Goal: Information Seeking & Learning: Learn about a topic

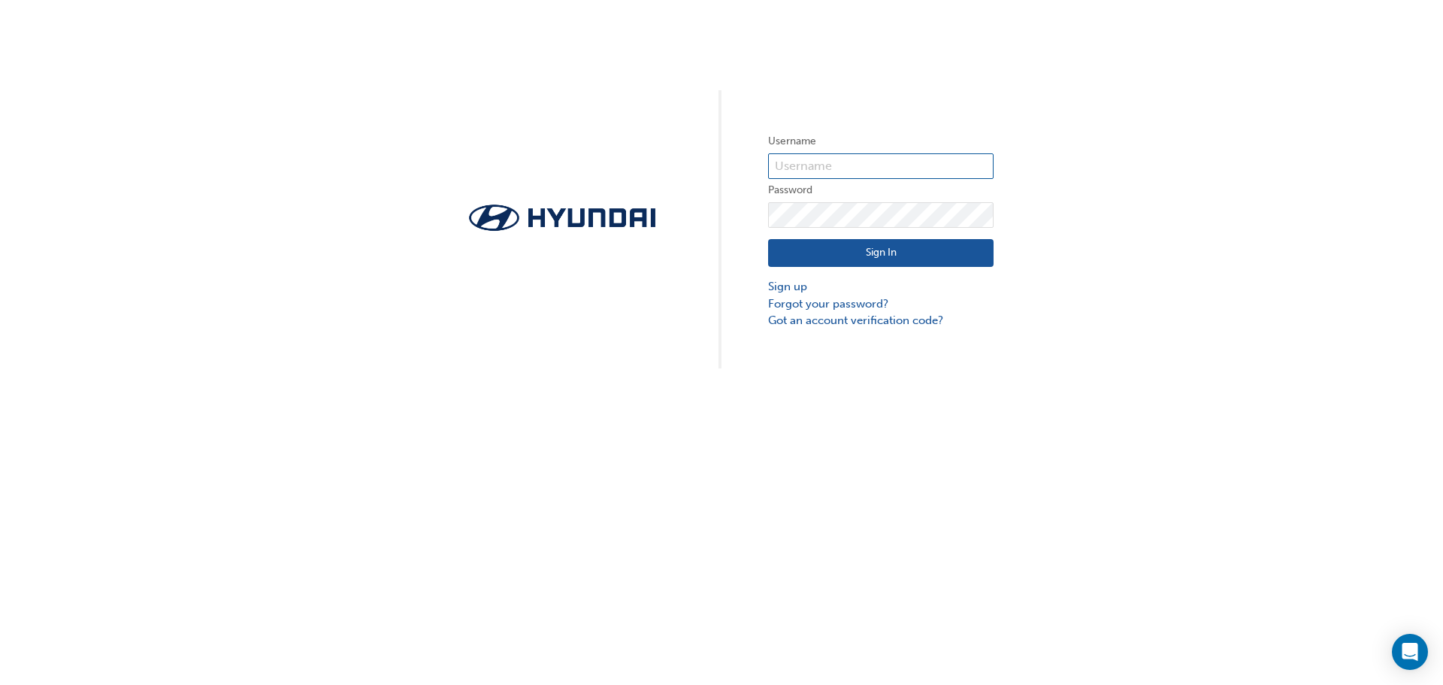
type input "35008"
click at [854, 260] on button "Sign In" at bounding box center [881, 253] width 226 height 29
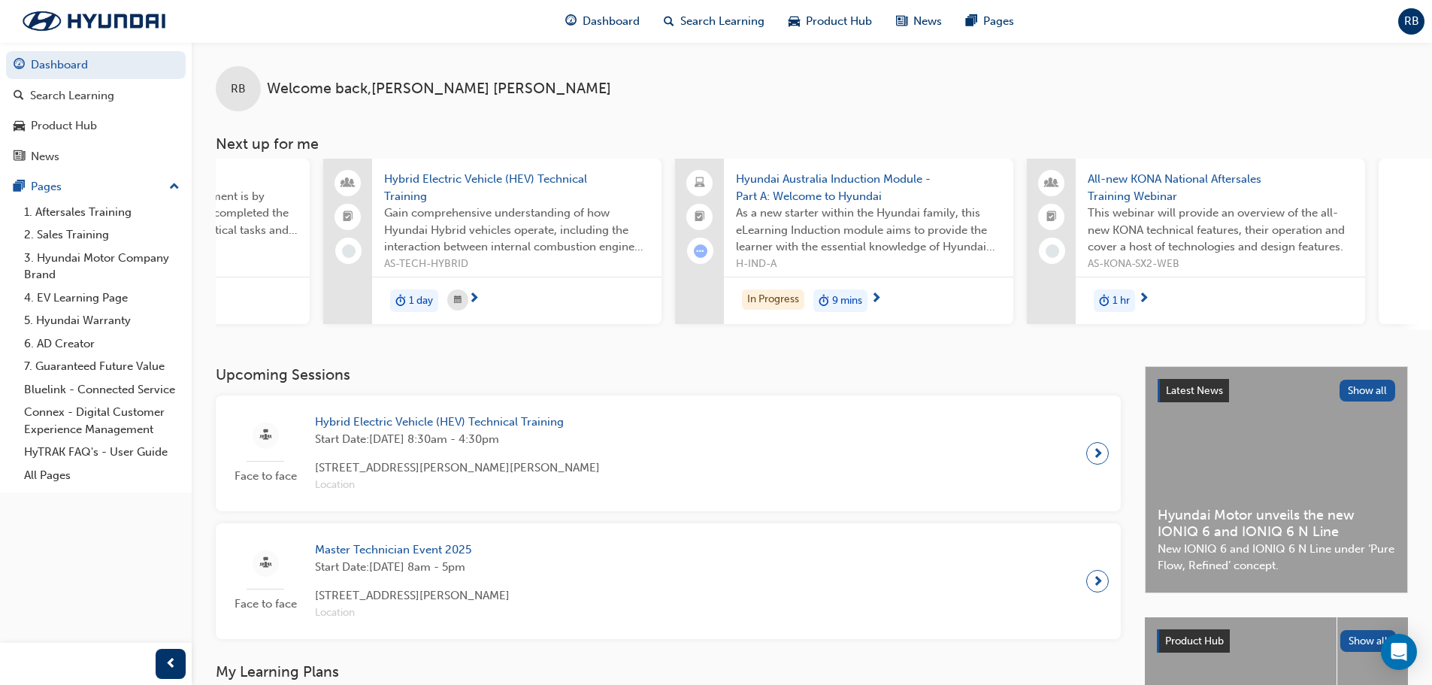
scroll to position [0, 528]
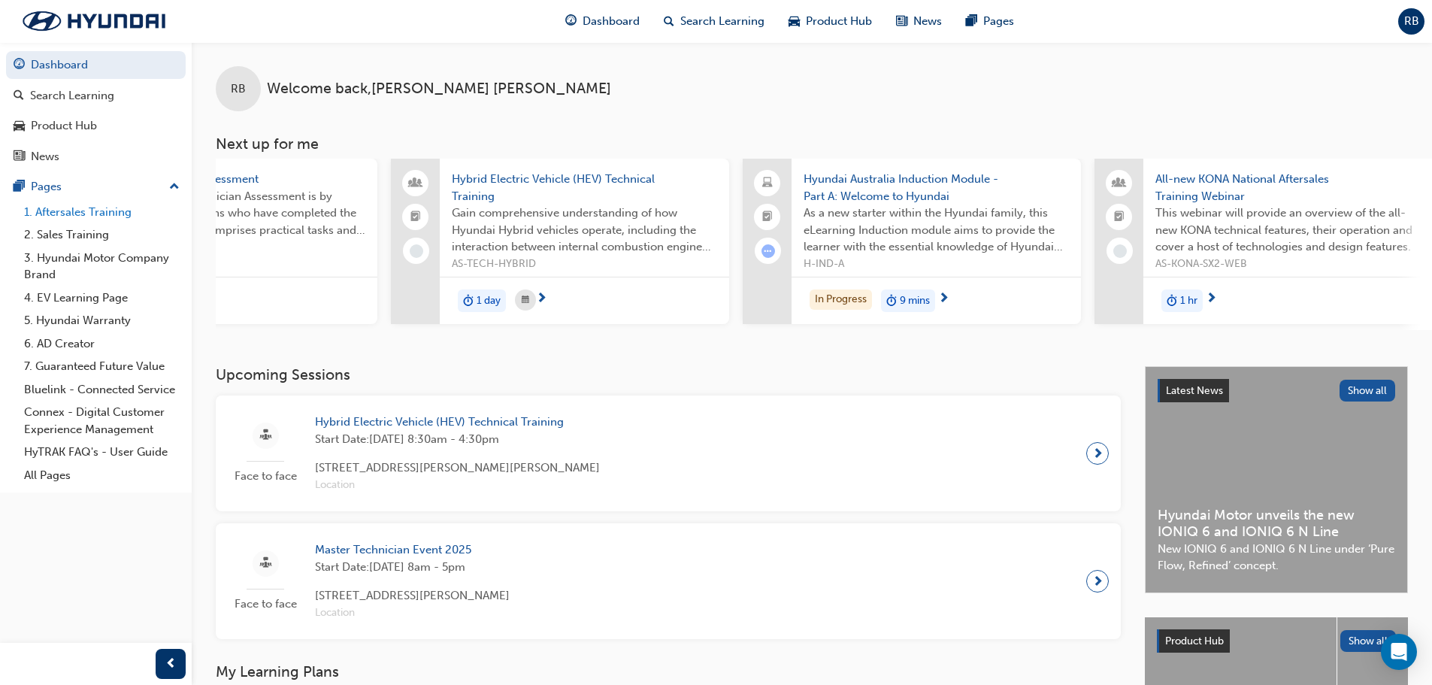
click at [94, 218] on link "1. Aftersales Training" at bounding box center [102, 212] width 168 height 23
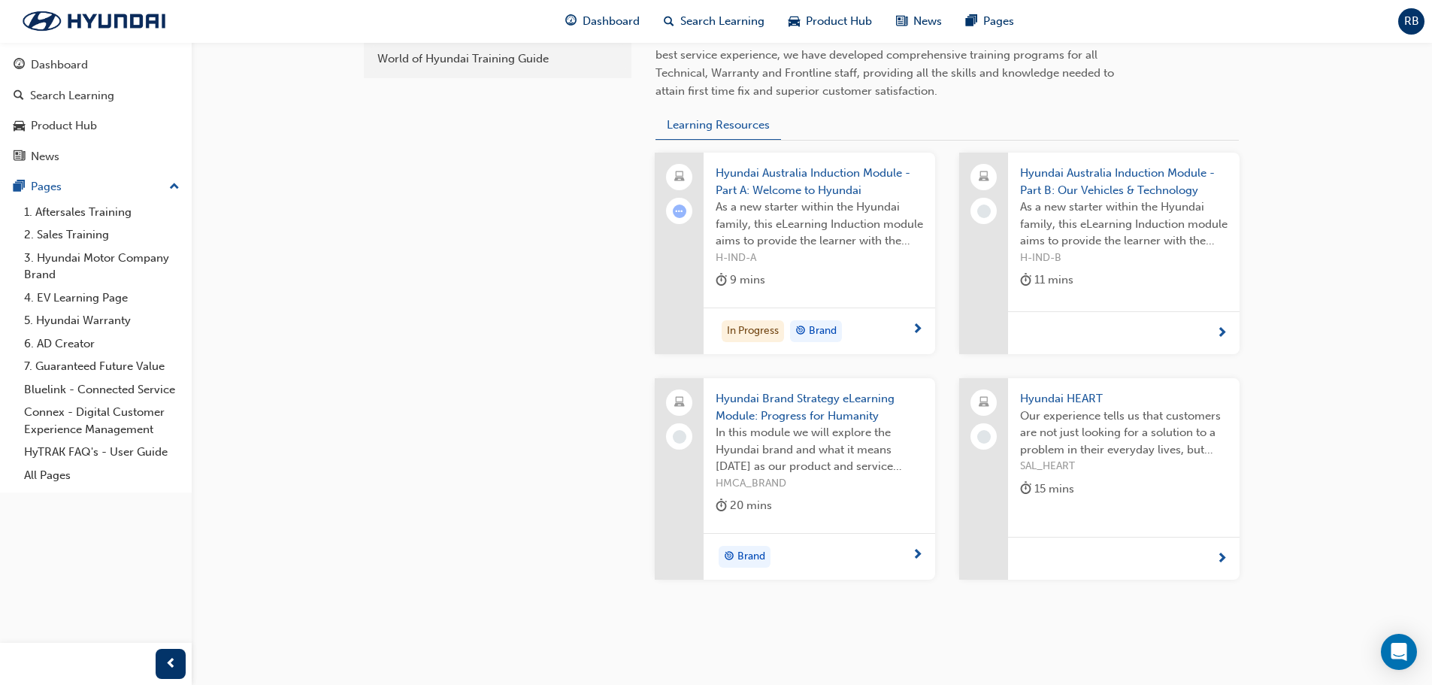
scroll to position [526, 0]
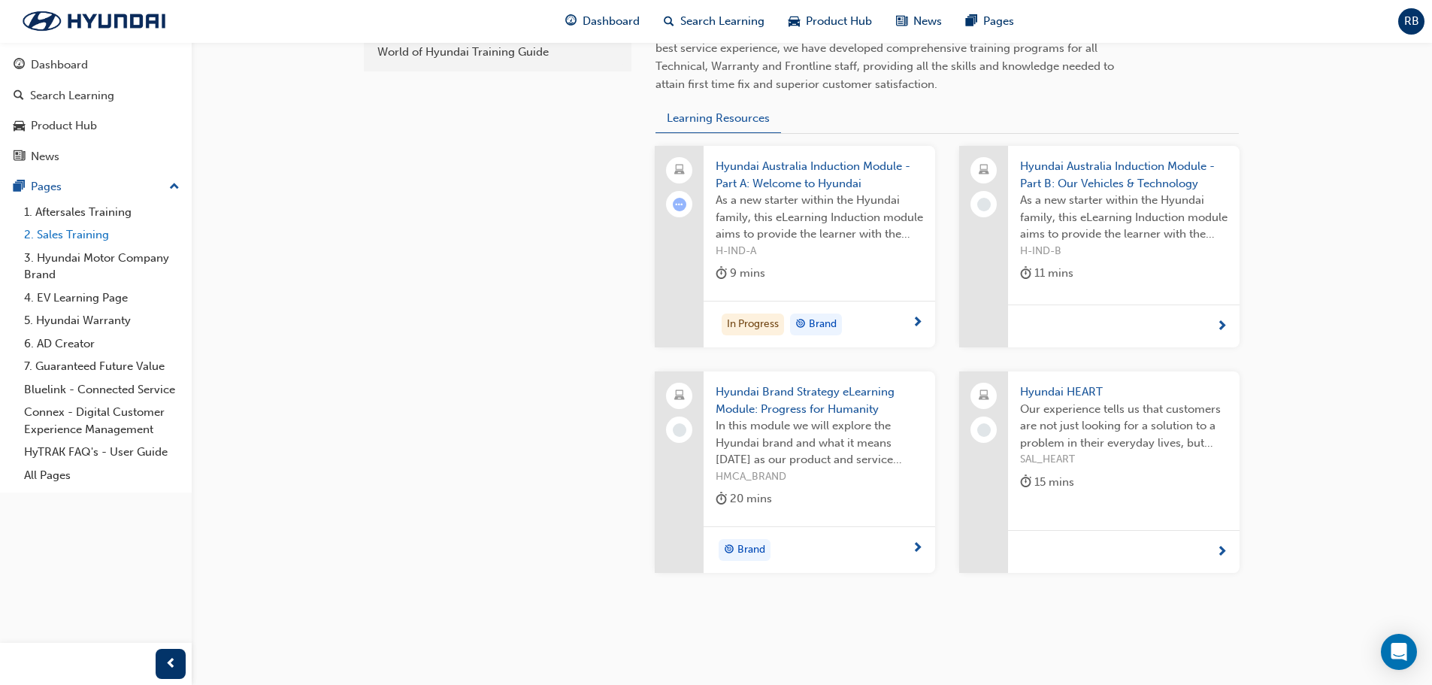
click at [79, 234] on link "2. Sales Training" at bounding box center [102, 234] width 168 height 23
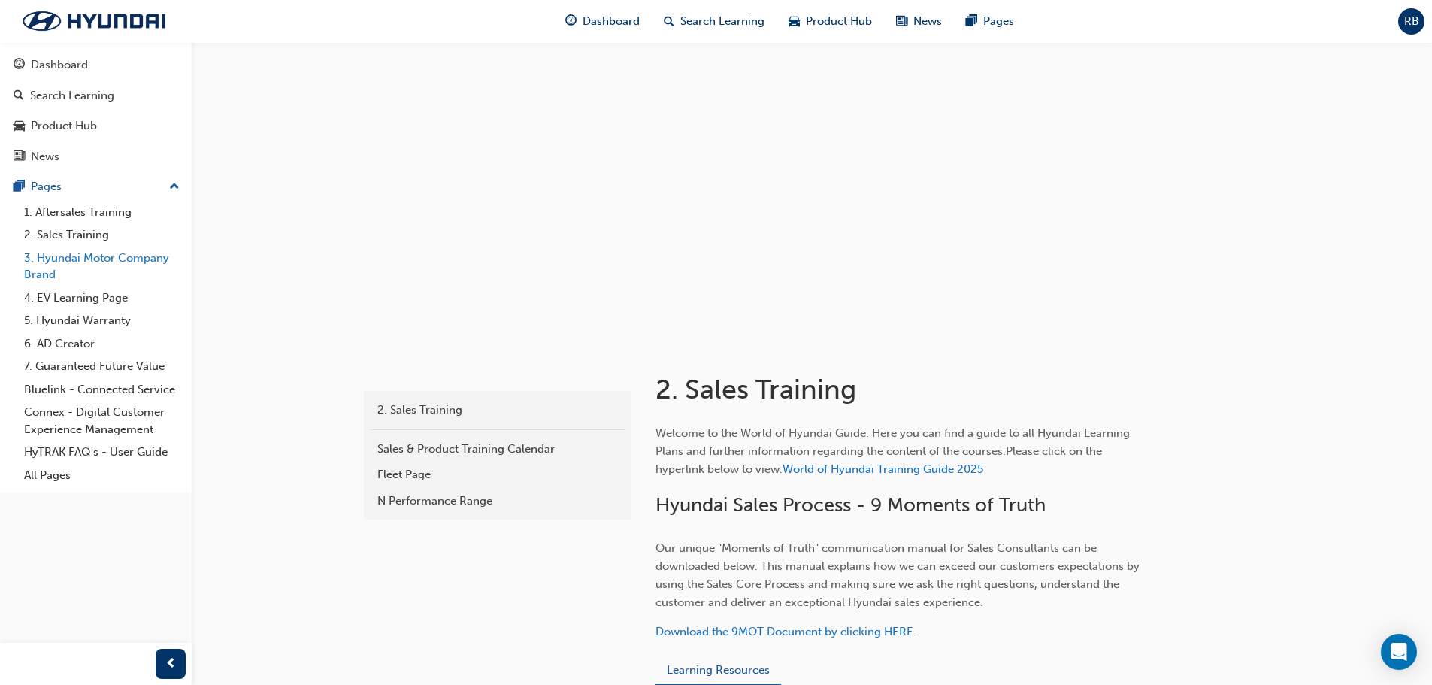
click at [111, 256] on link "3. Hyundai Motor Company Brand" at bounding box center [102, 267] width 168 height 40
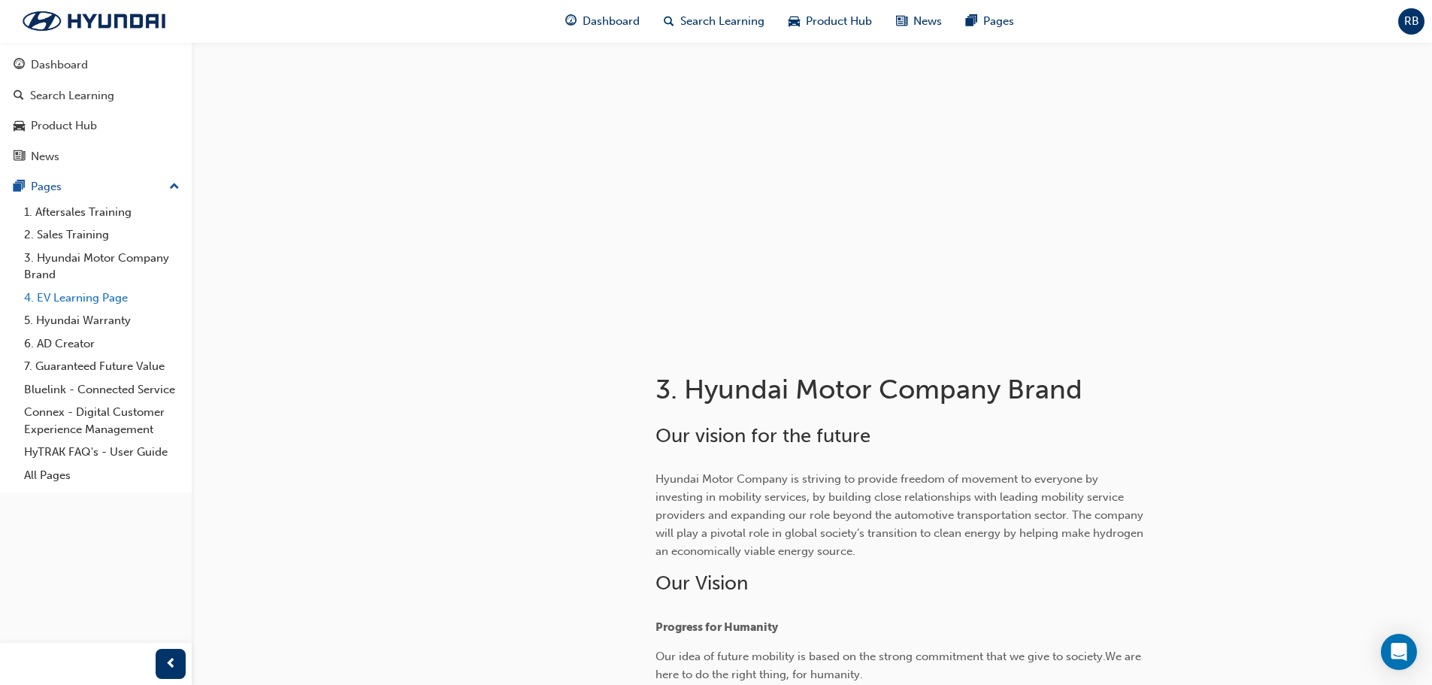
click at [80, 303] on link "4. EV Learning Page" at bounding box center [102, 297] width 168 height 23
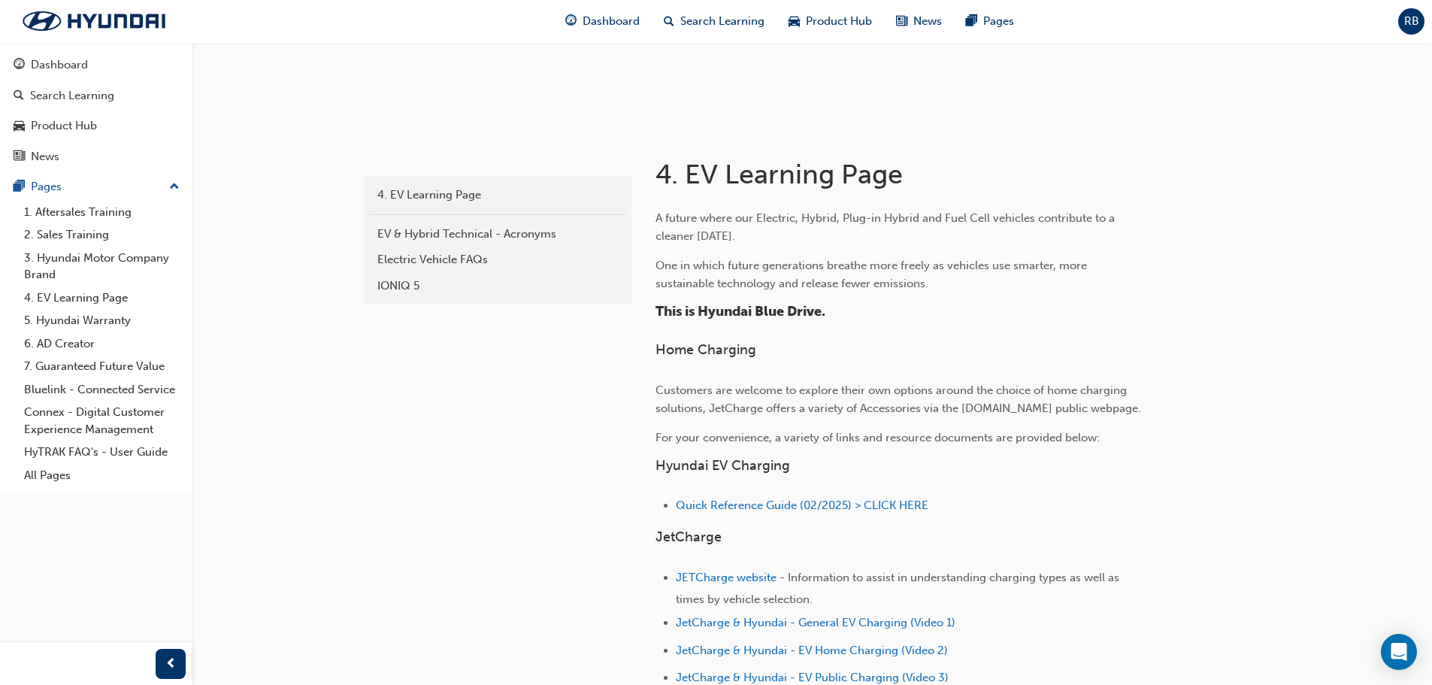
scroll to position [226, 0]
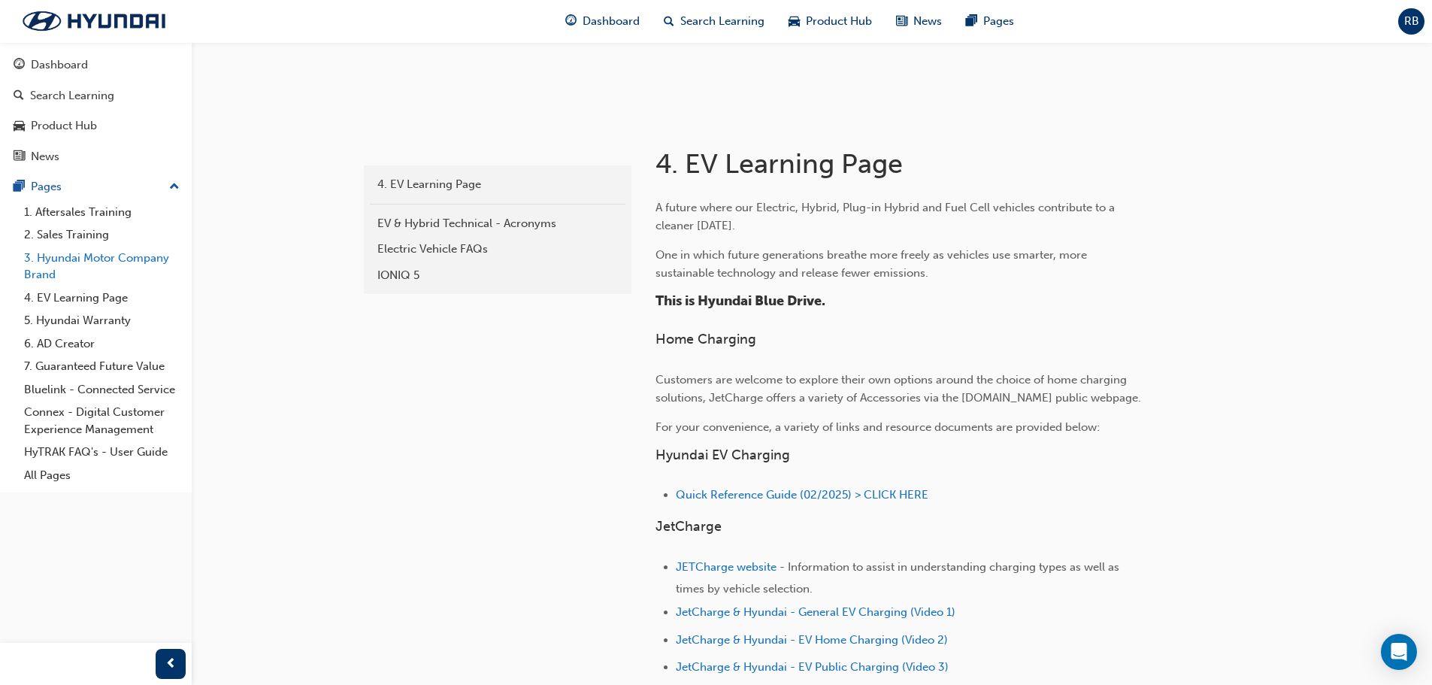
click at [62, 265] on link "3. Hyundai Motor Company Brand" at bounding box center [102, 267] width 168 height 40
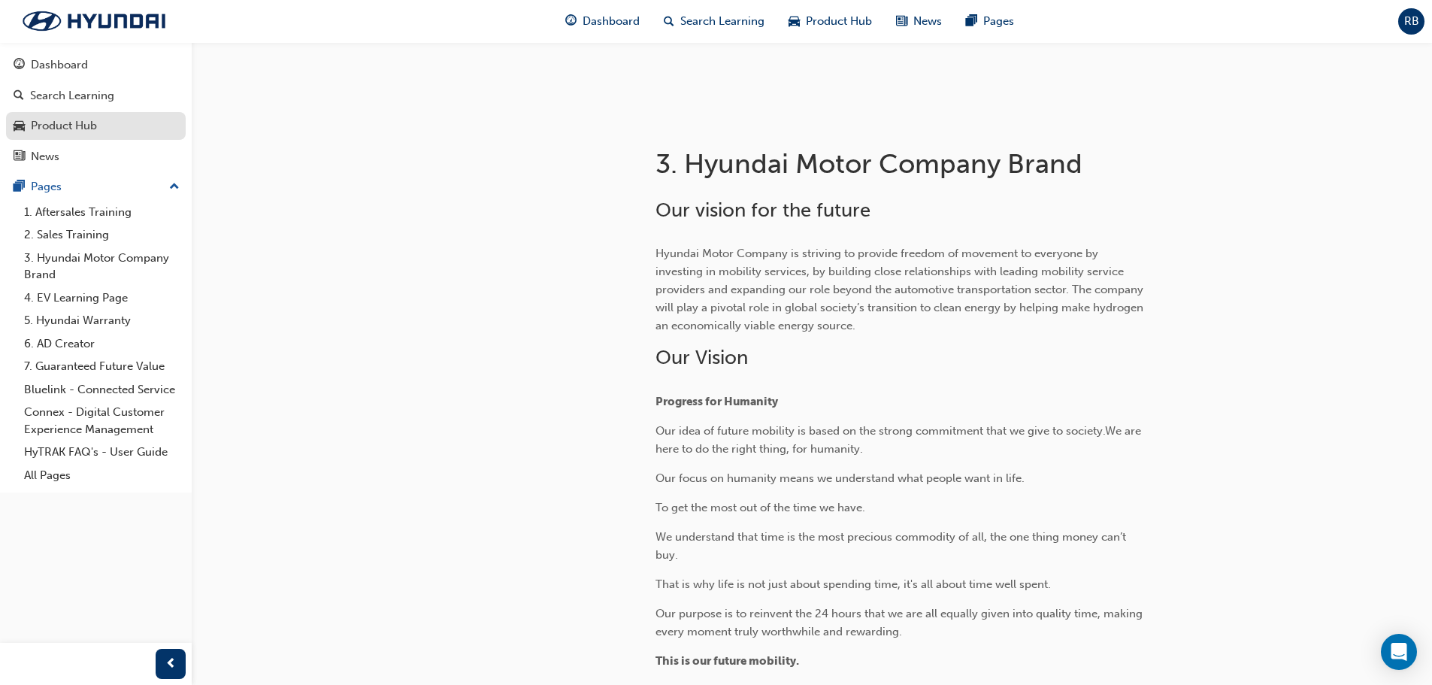
click at [74, 121] on div "Product Hub" at bounding box center [64, 125] width 66 height 17
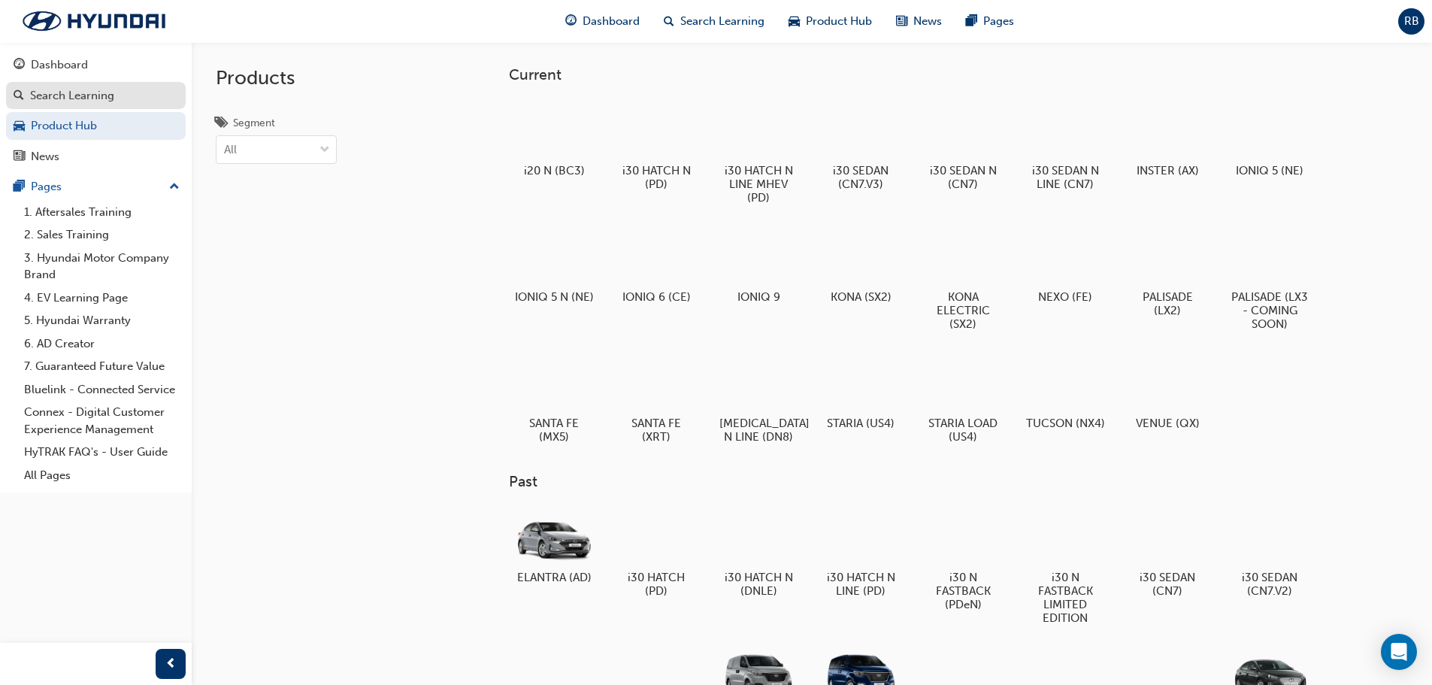
click at [94, 89] on div "Search Learning" at bounding box center [72, 95] width 84 height 17
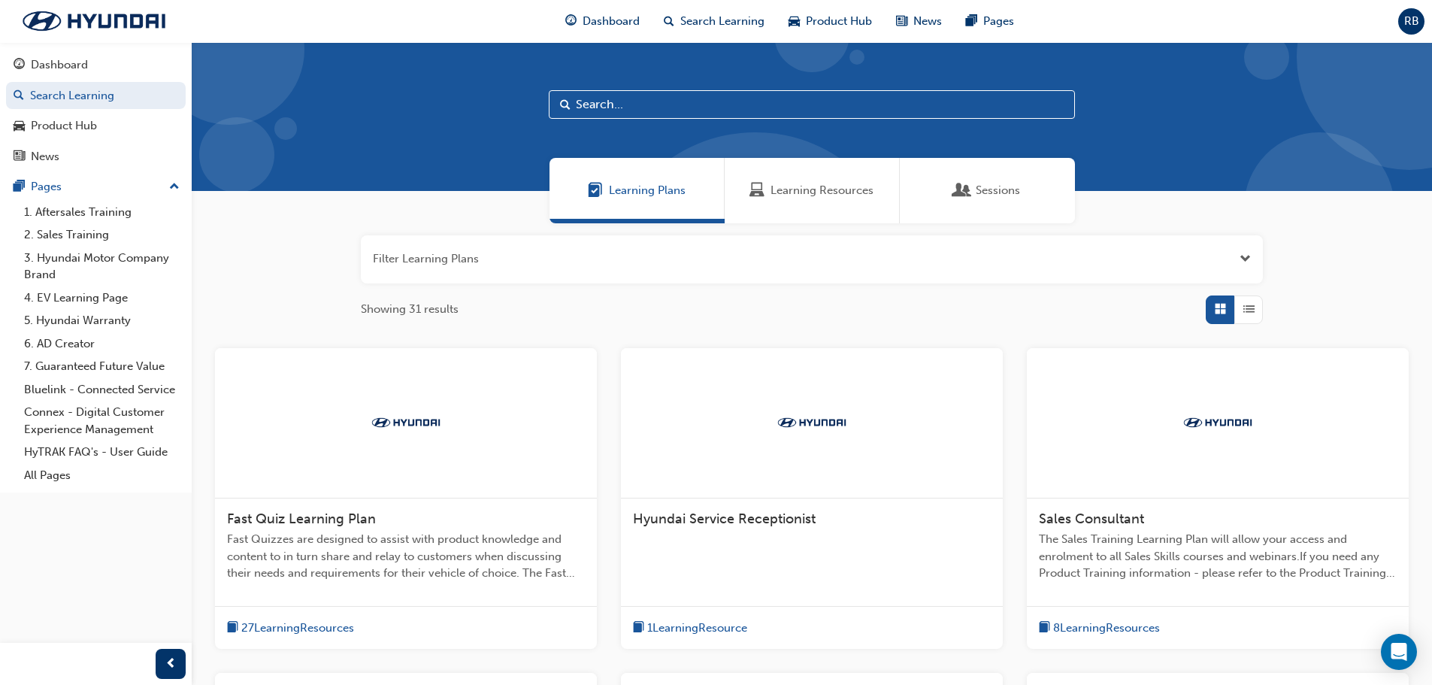
click at [668, 207] on div "Learning Plans" at bounding box center [637, 190] width 175 height 65
click at [67, 65] on div "Dashboard" at bounding box center [59, 64] width 57 height 17
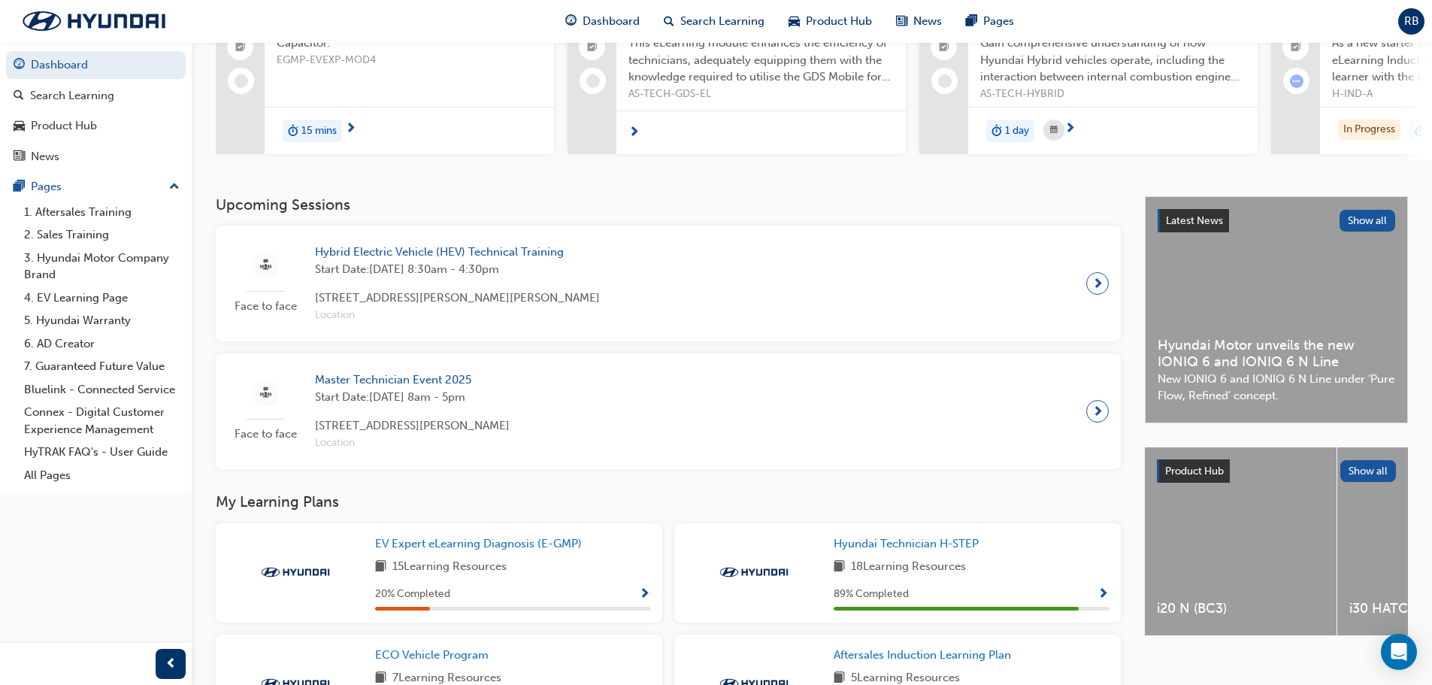
scroll to position [376, 0]
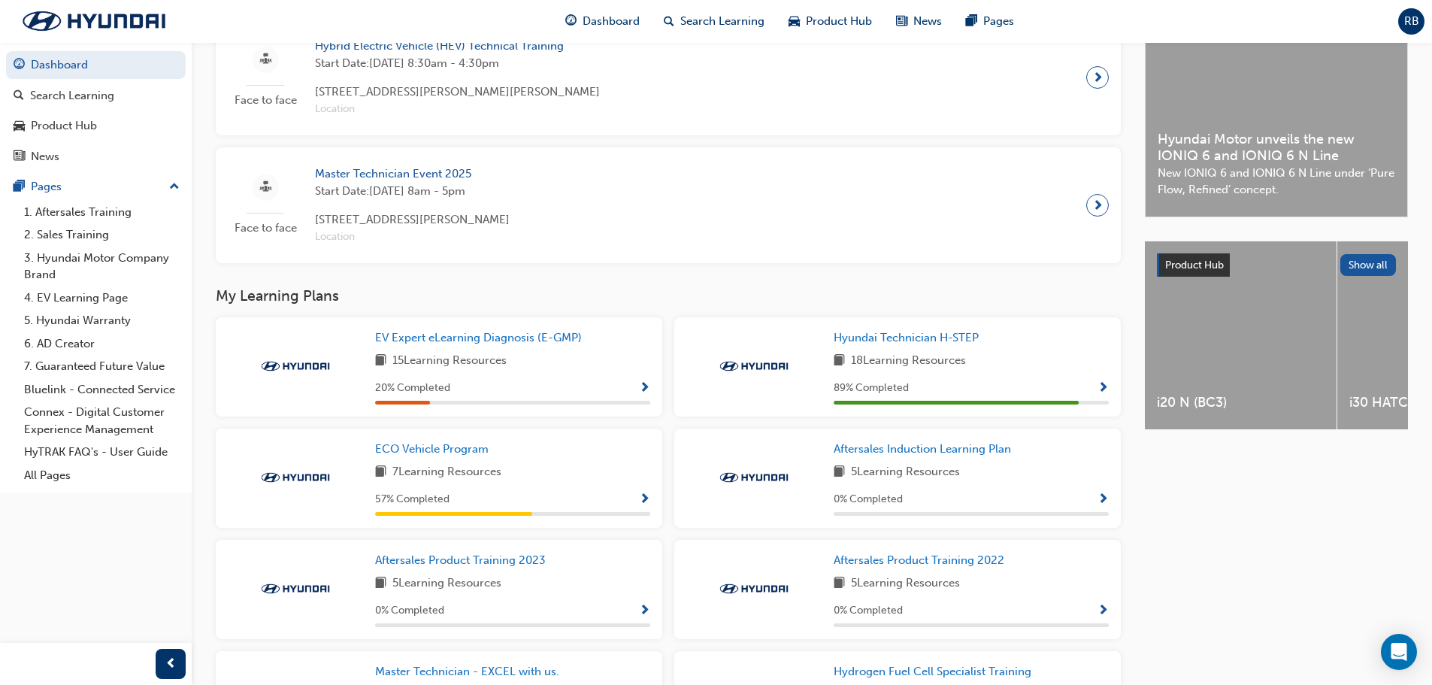
click at [289, 302] on h3 "My Learning Plans" at bounding box center [668, 295] width 905 height 17
click at [462, 377] on div "EV Expert eLearning Diagnosis (E-GMP) 15 Learning Resources 20 % Completed" at bounding box center [512, 366] width 275 height 75
click at [464, 347] on link "EV Expert eLearning Diagnosis (E-GMP)" at bounding box center [481, 337] width 213 height 17
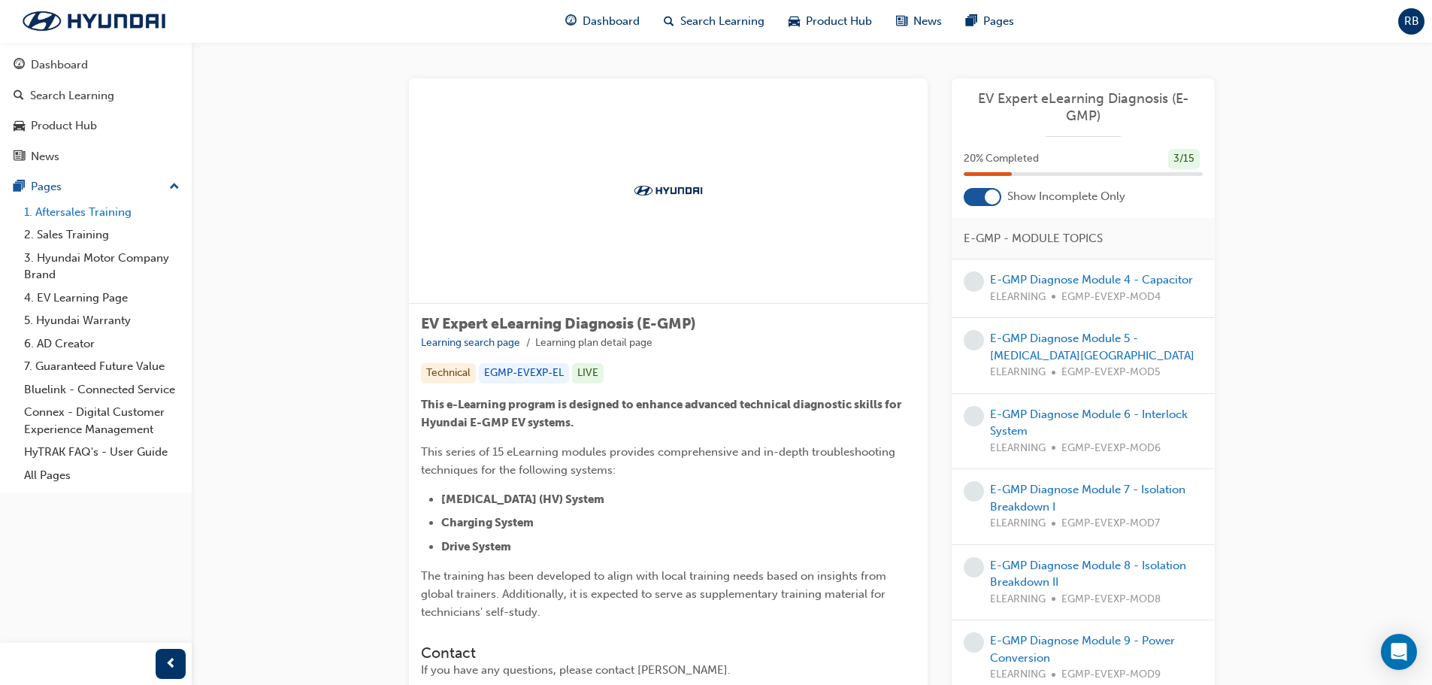
click at [85, 216] on link "1. Aftersales Training" at bounding box center [102, 212] width 168 height 23
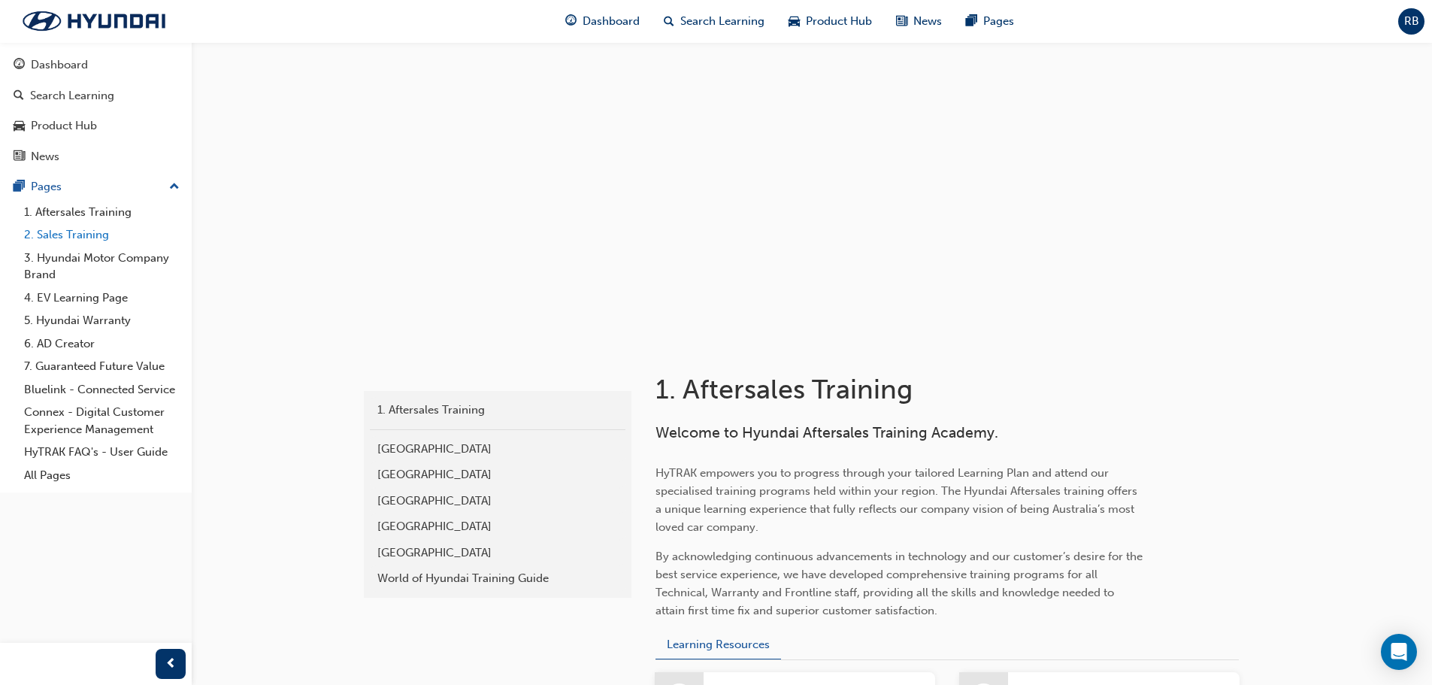
click at [86, 244] on link "2. Sales Training" at bounding box center [102, 234] width 168 height 23
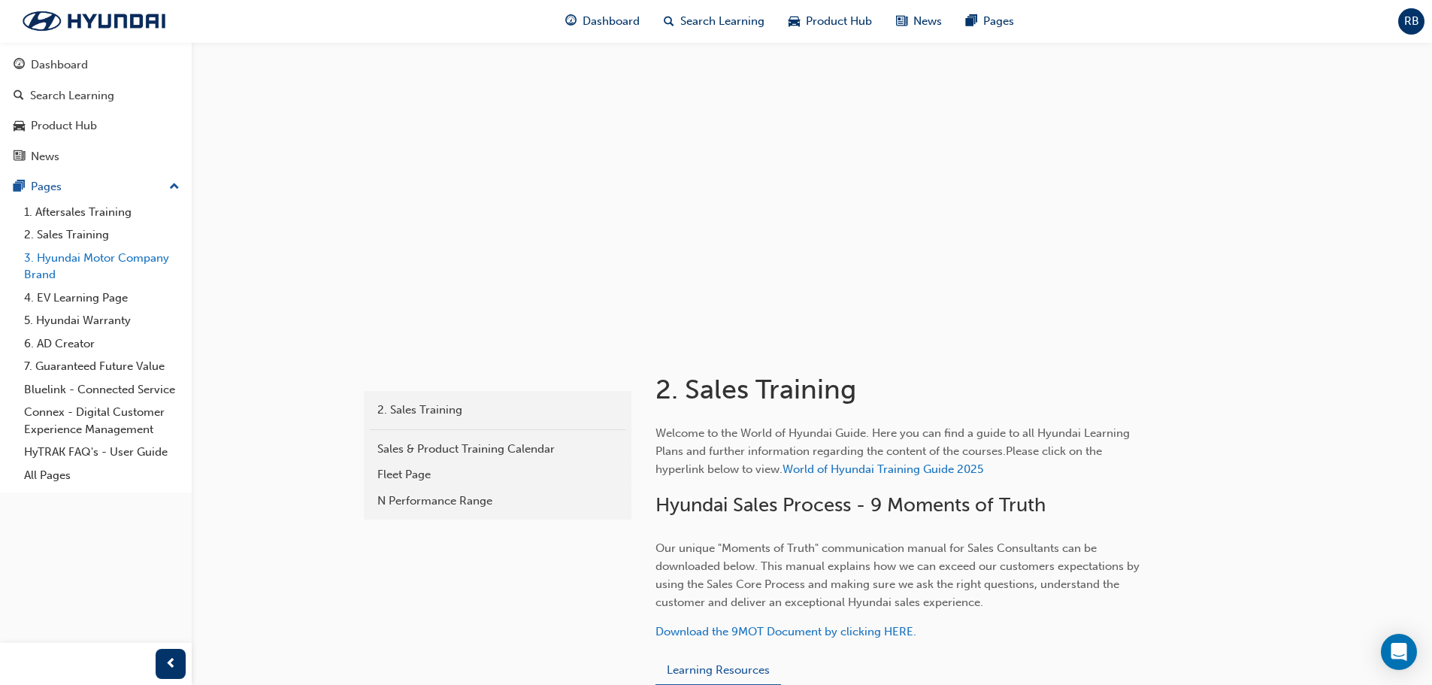
click at [102, 263] on link "3. Hyundai Motor Company Brand" at bounding box center [102, 267] width 168 height 40
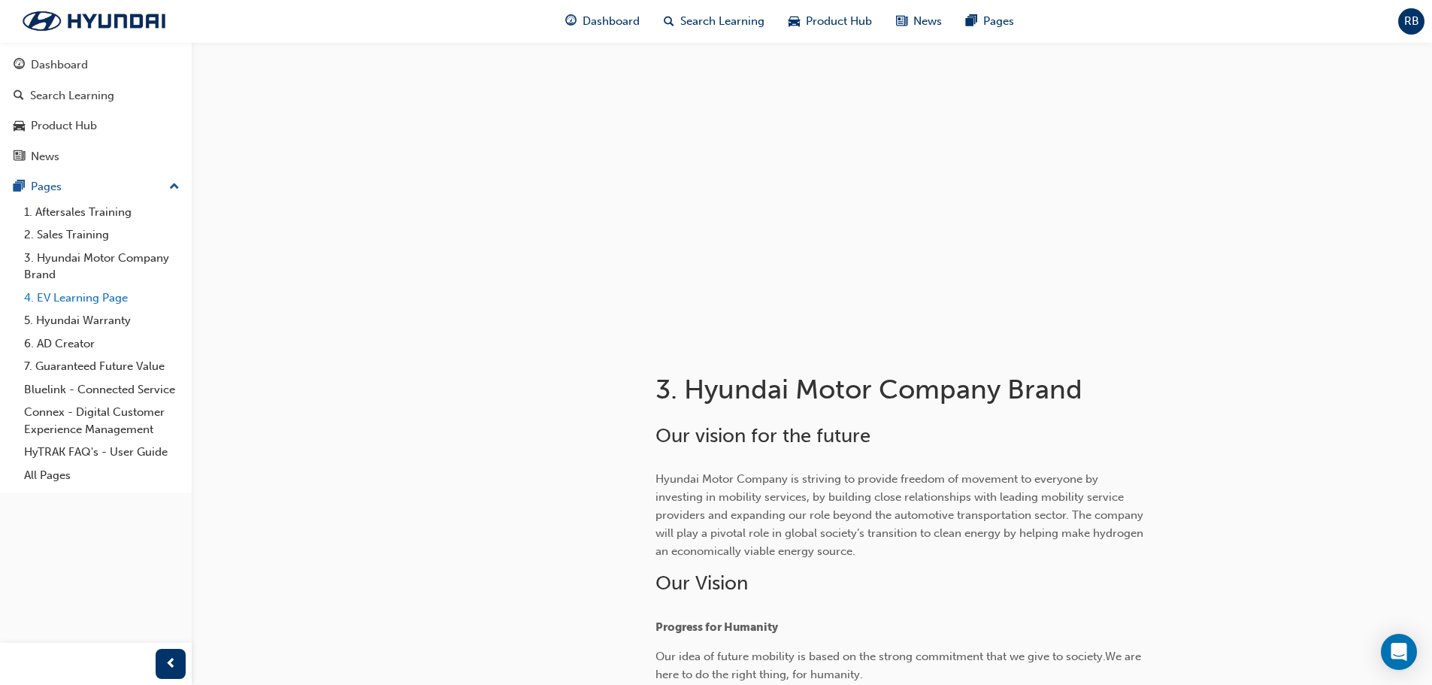
click at [110, 304] on link "4. EV Learning Page" at bounding box center [102, 297] width 168 height 23
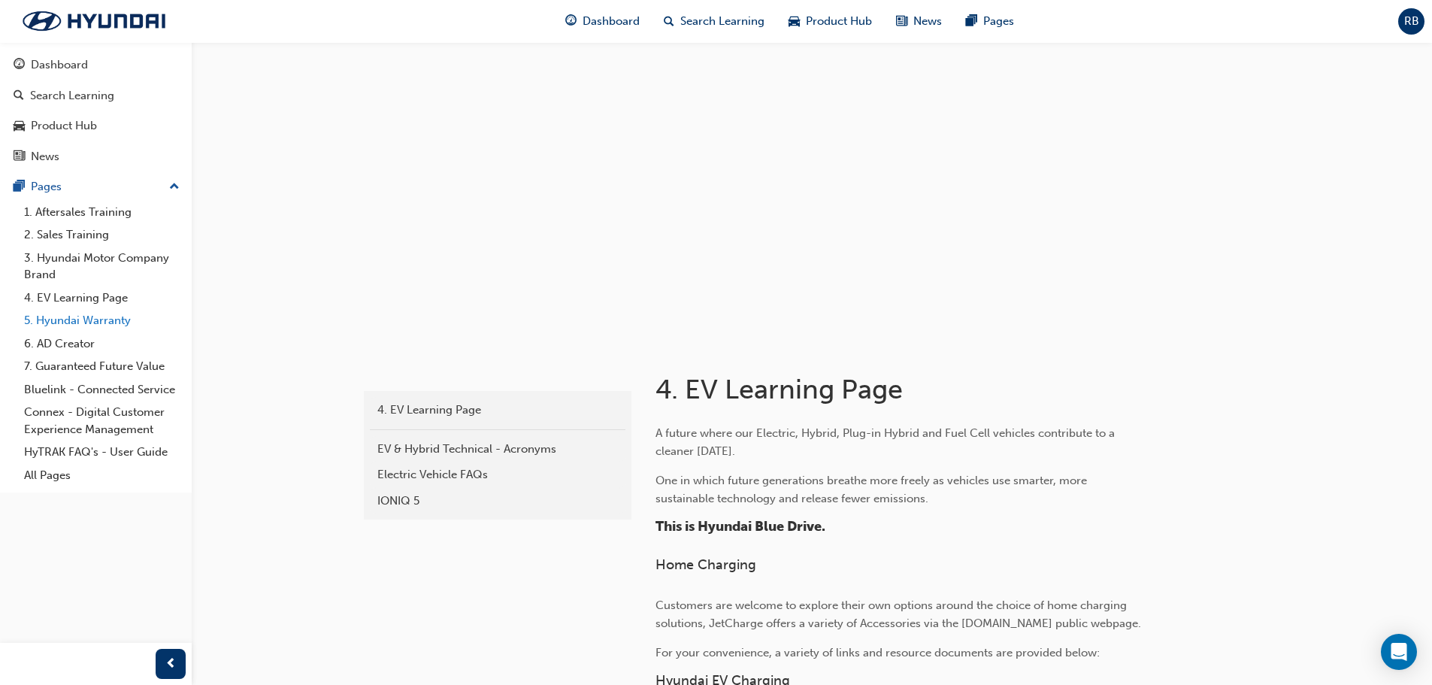
click at [115, 320] on link "5. Hyundai Warranty" at bounding box center [102, 320] width 168 height 23
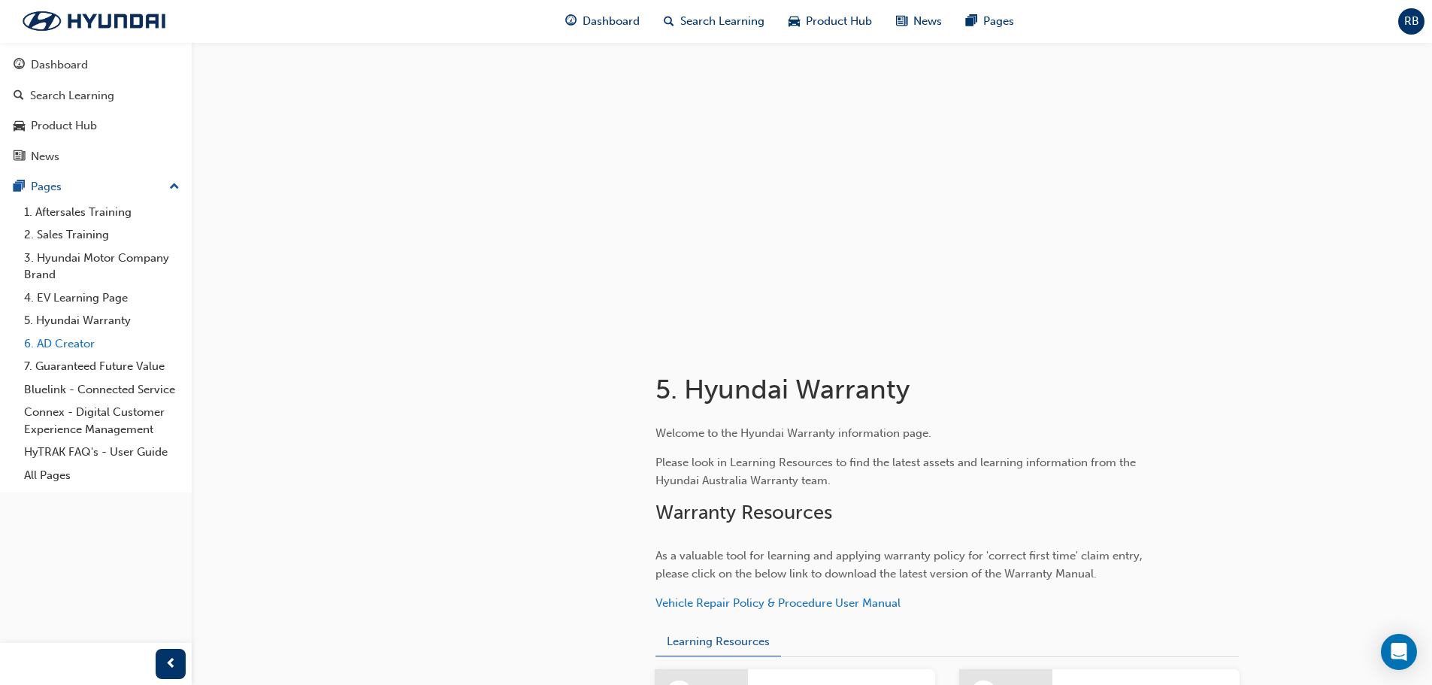
click at [80, 341] on link "6. AD Creator" at bounding box center [102, 343] width 168 height 23
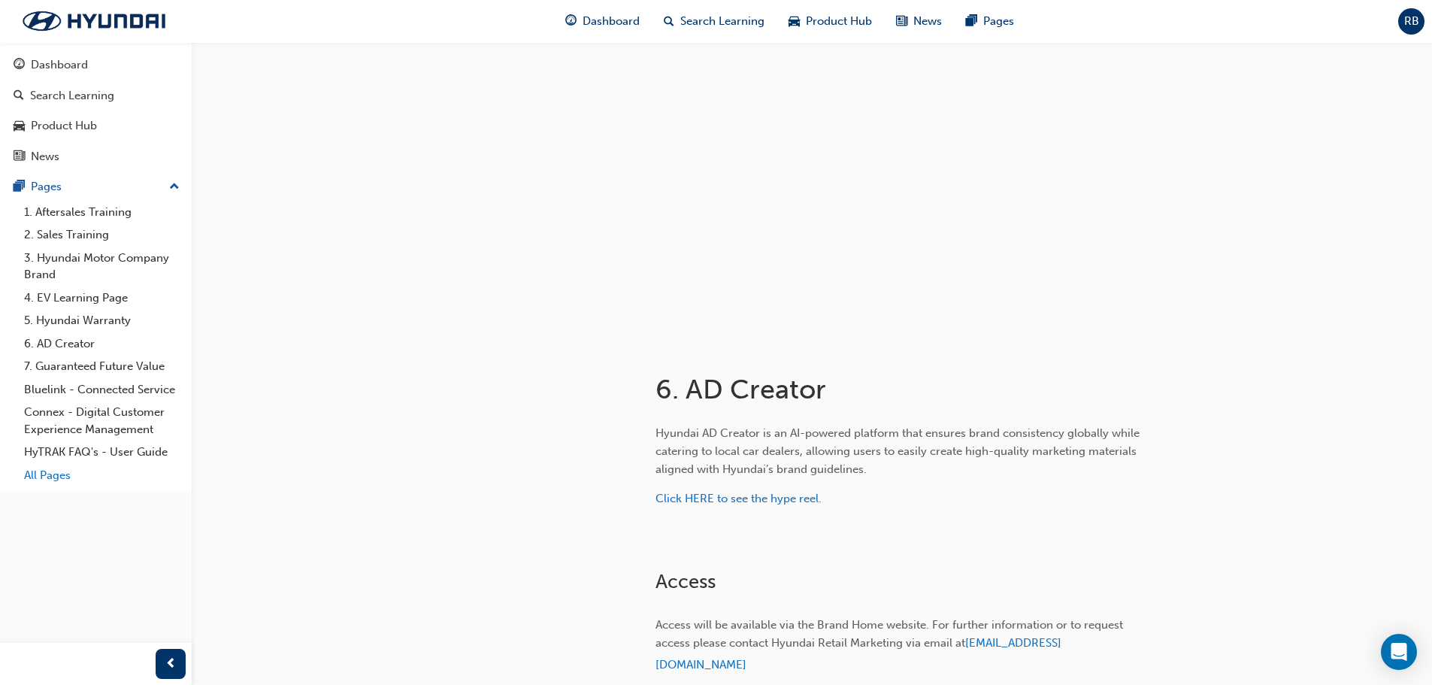
click at [52, 474] on link "All Pages" at bounding box center [102, 475] width 168 height 23
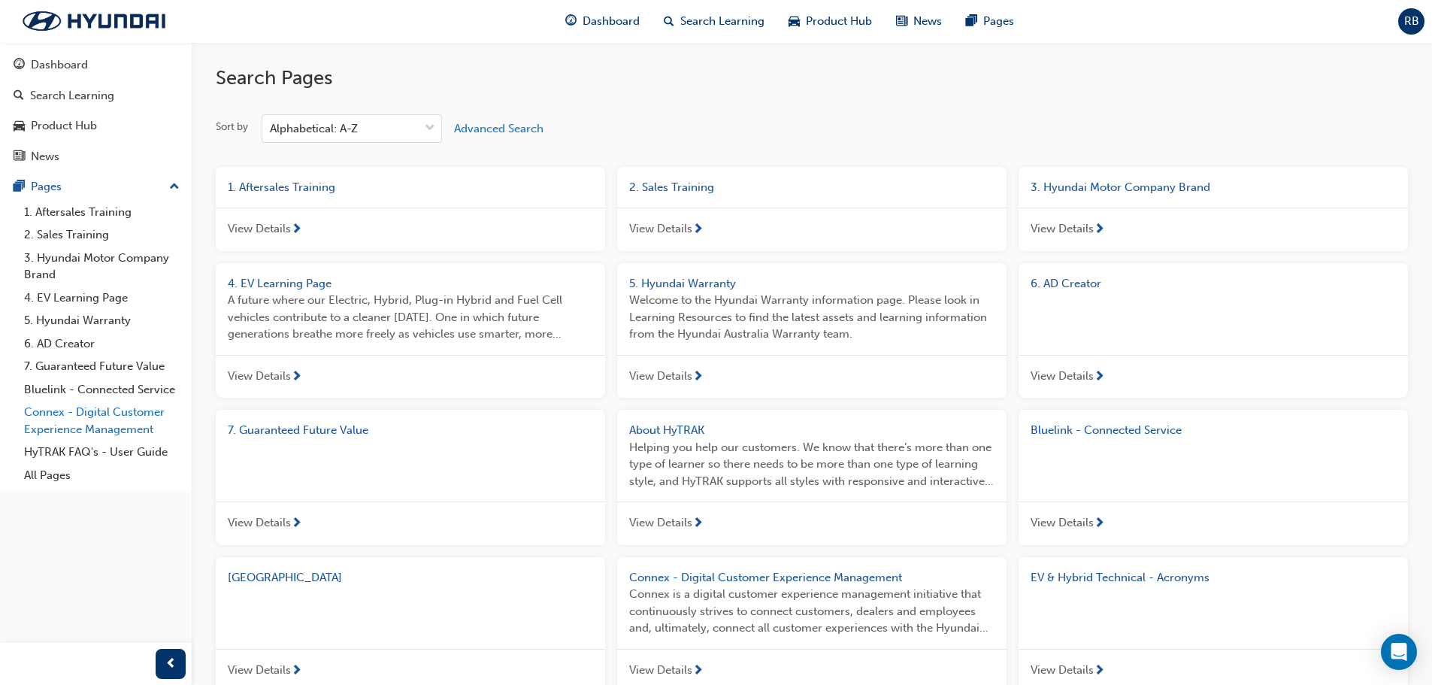
click at [97, 435] on link "Connex - Digital Customer Experience Management" at bounding box center [102, 421] width 168 height 40
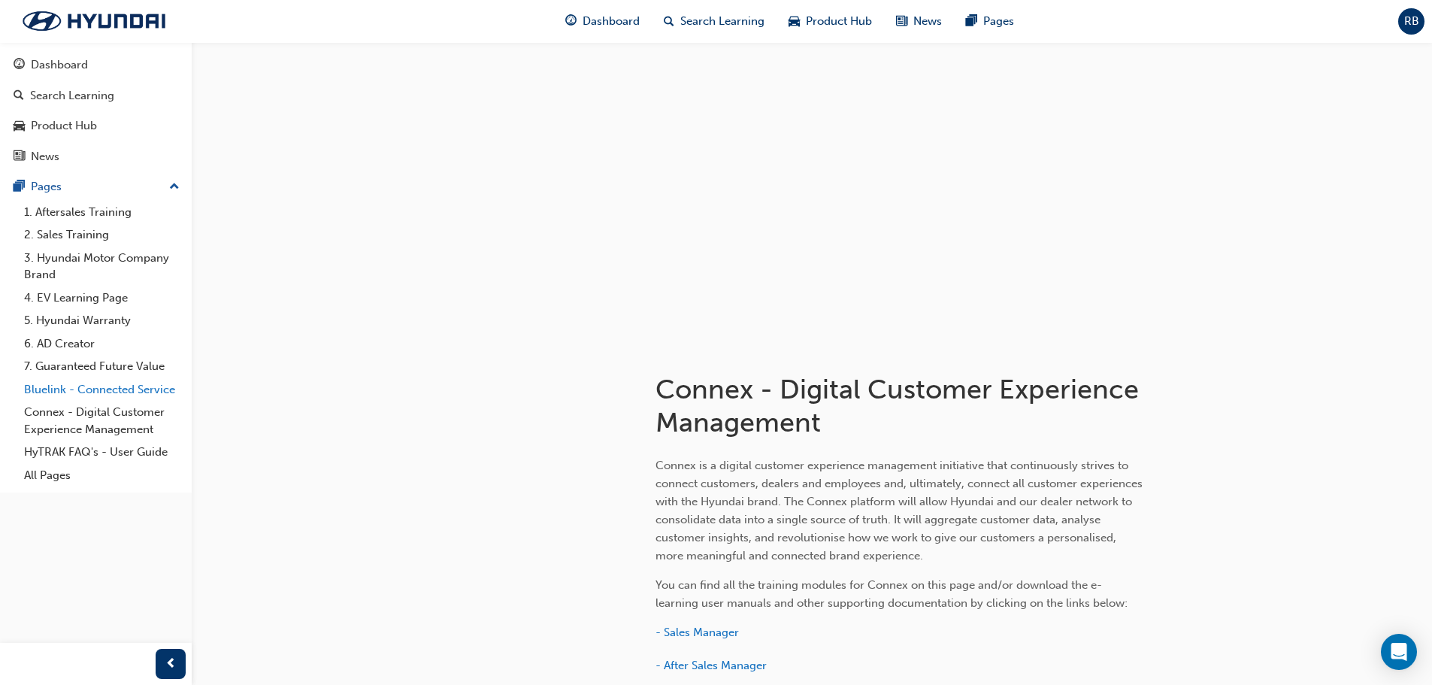
click at [108, 388] on link "Bluelink - Connected Service" at bounding box center [102, 389] width 168 height 23
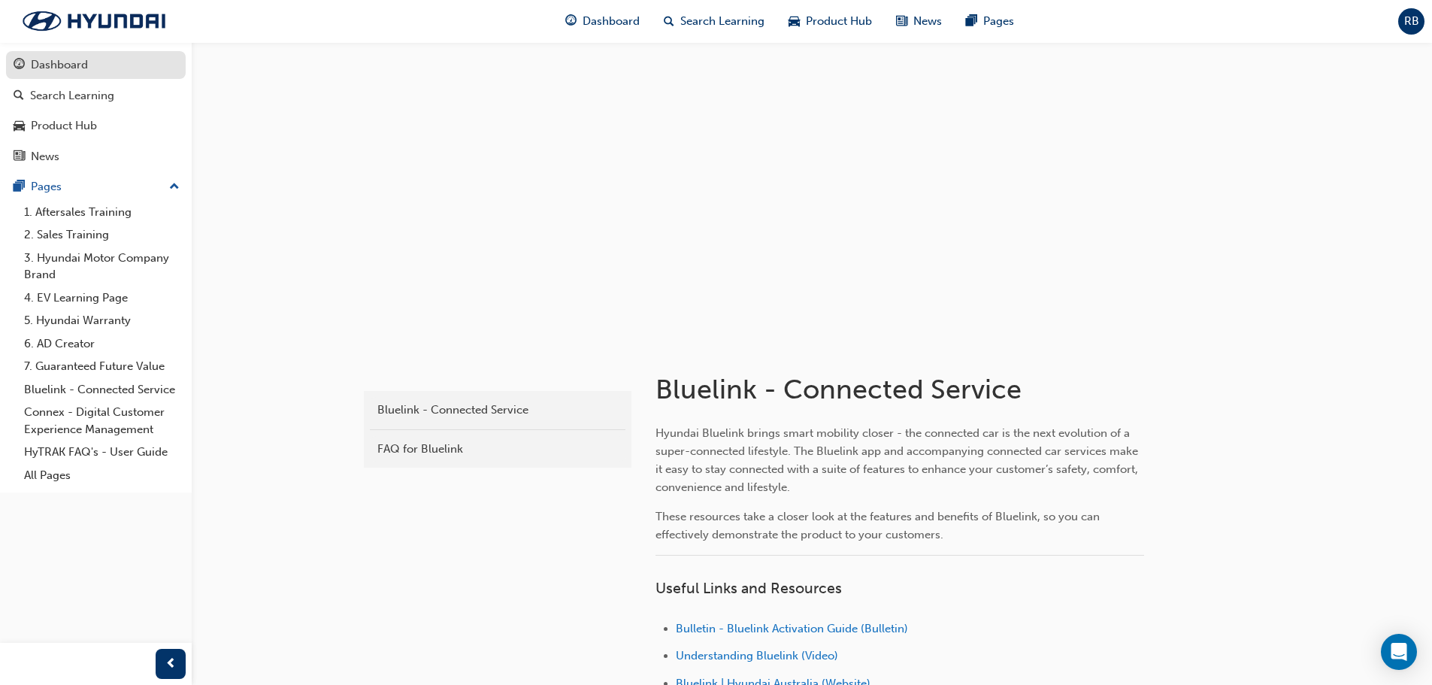
click at [71, 54] on link "Dashboard" at bounding box center [96, 65] width 180 height 28
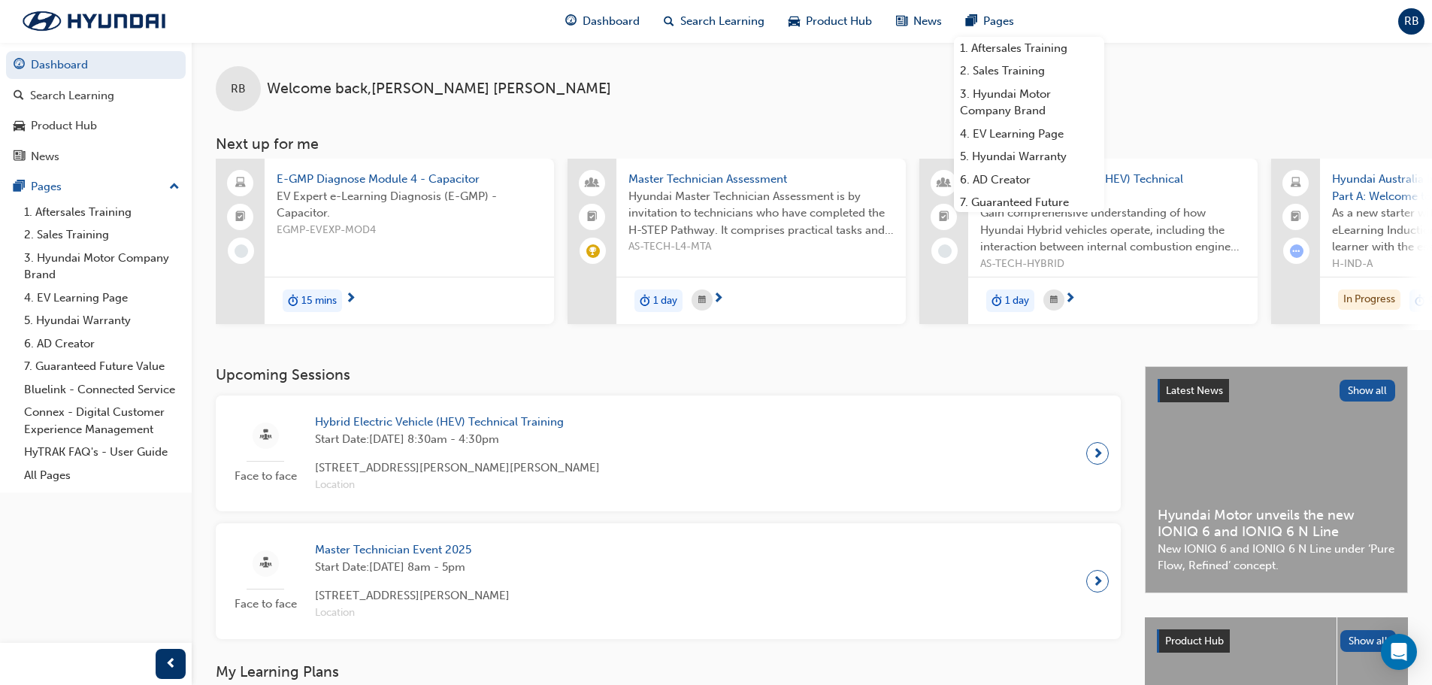
click at [1416, 20] on span "RB" at bounding box center [1411, 21] width 15 height 17
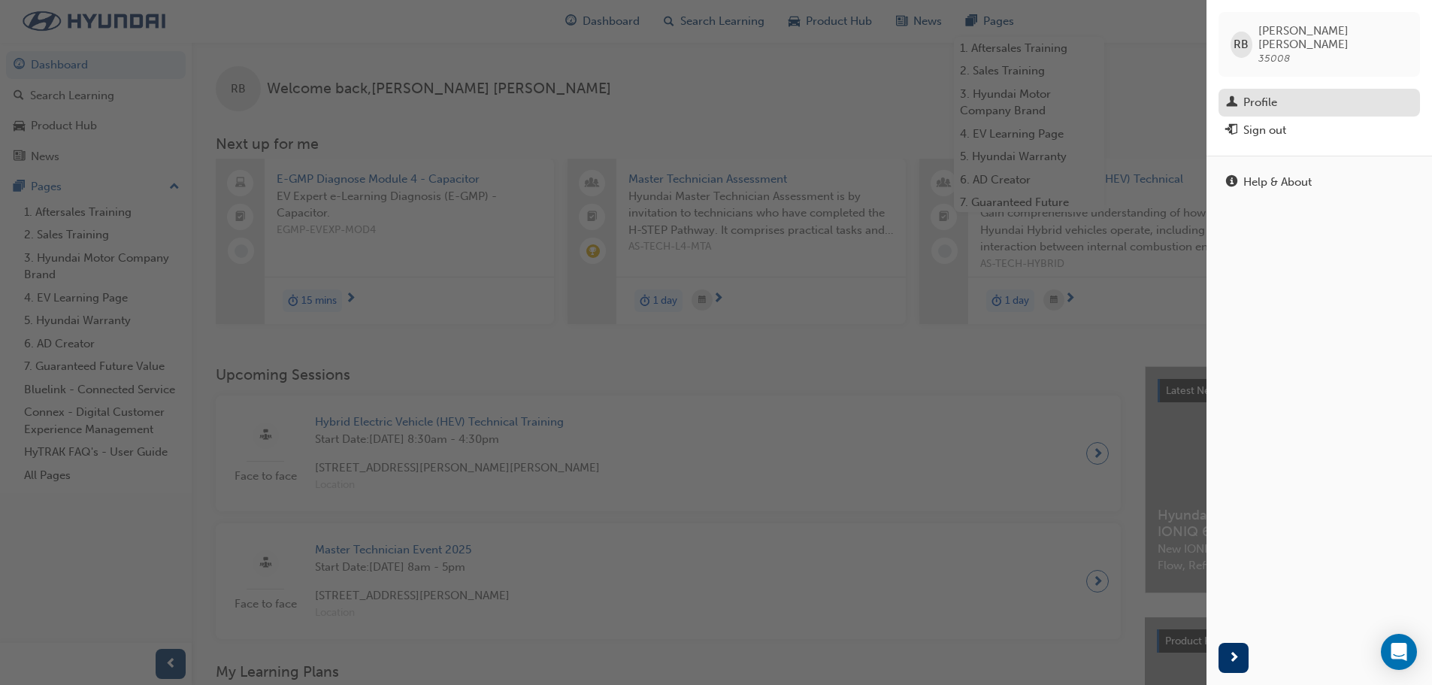
click at [1276, 94] on div "Profile" at bounding box center [1260, 102] width 34 height 17
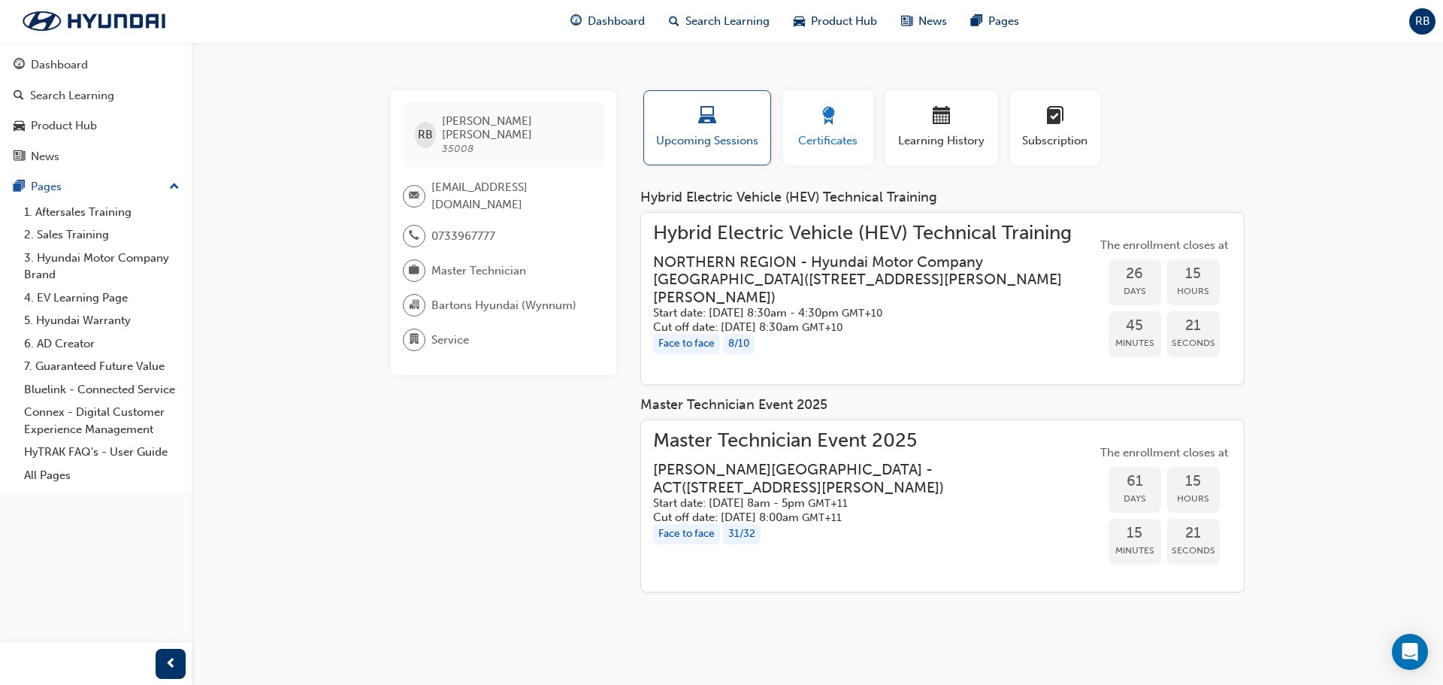
click at [829, 132] on span "Certificates" at bounding box center [829, 140] width 68 height 17
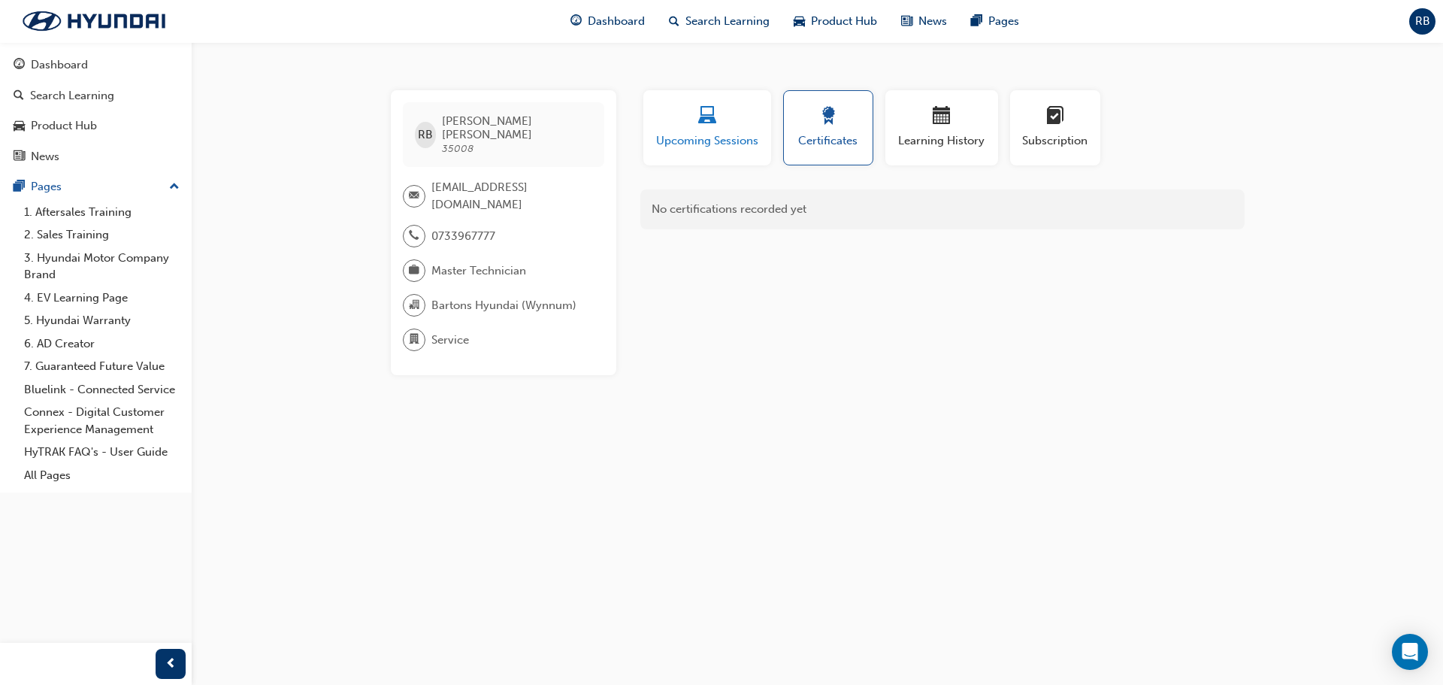
click at [715, 140] on span "Upcoming Sessions" at bounding box center [707, 140] width 105 height 17
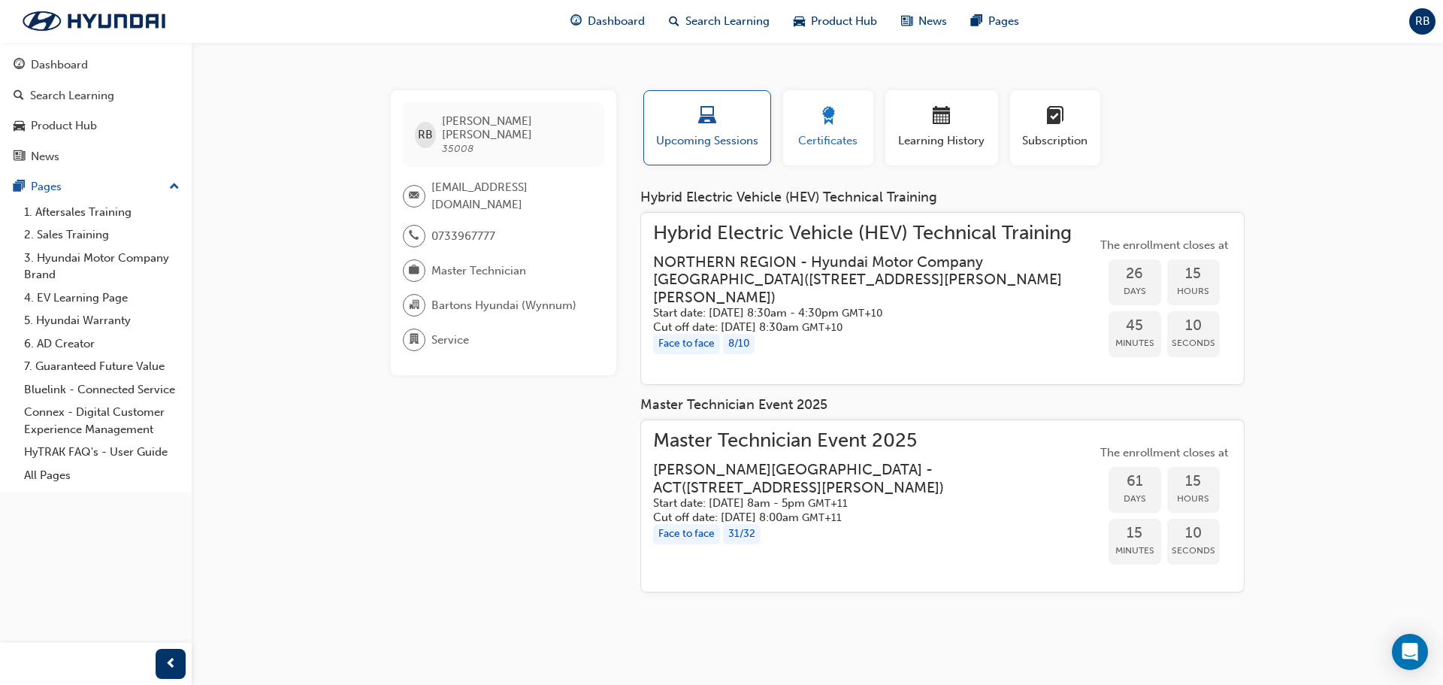
click at [852, 157] on button "Certificates" at bounding box center [828, 127] width 90 height 75
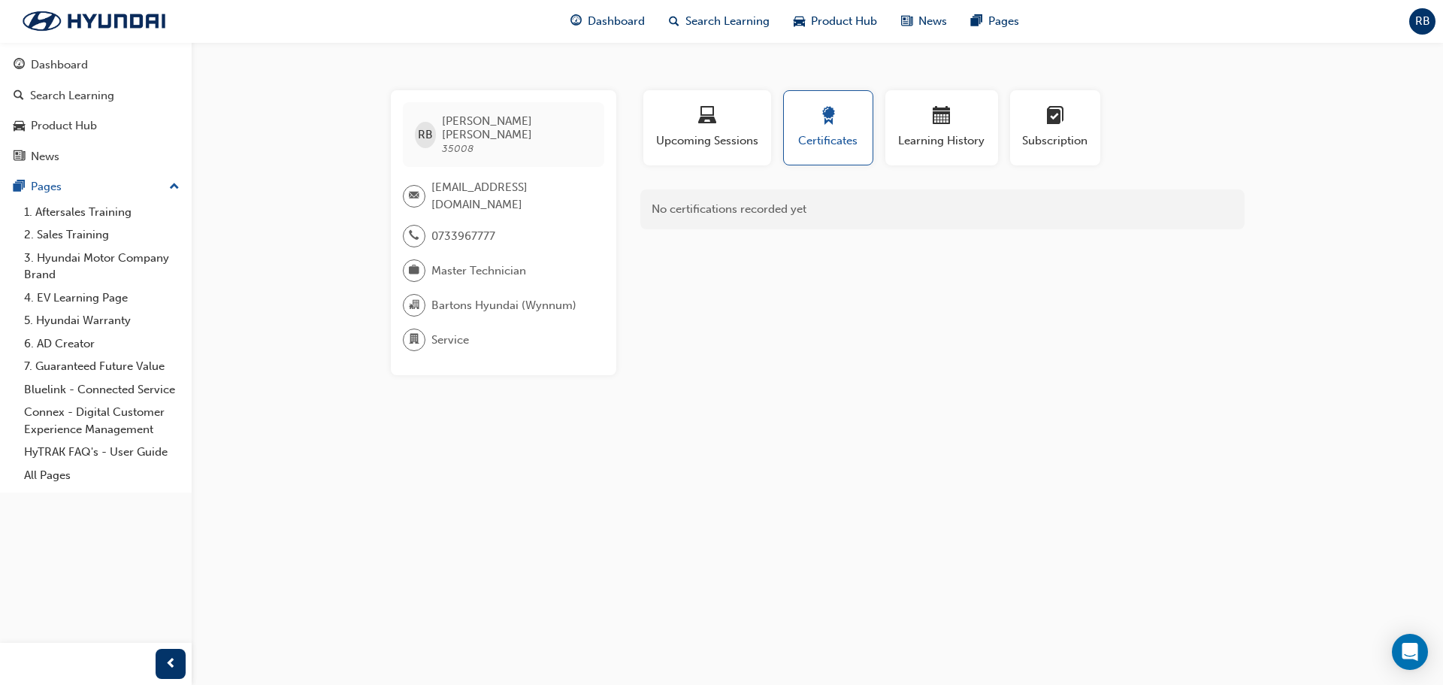
click at [780, 210] on div "No certifications recorded yet" at bounding box center [942, 209] width 604 height 40
click at [974, 144] on span "Learning History" at bounding box center [942, 140] width 90 height 17
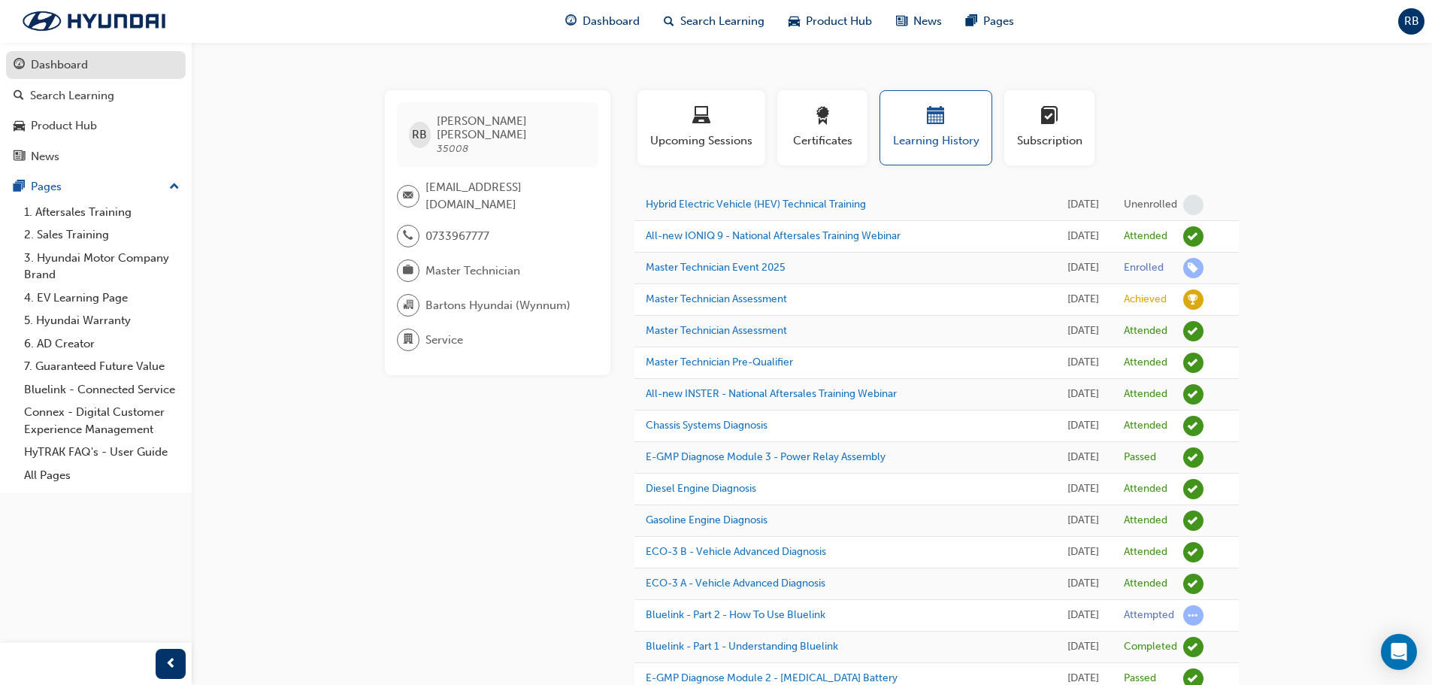
click at [56, 68] on div "Dashboard" at bounding box center [59, 64] width 57 height 17
